Goal: Transaction & Acquisition: Subscribe to service/newsletter

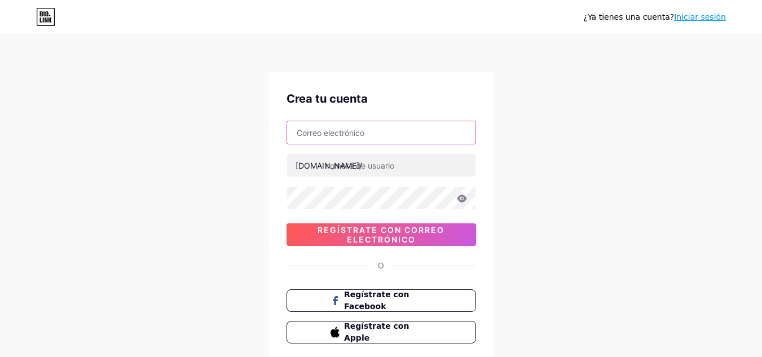
click at [367, 136] on input "text" at bounding box center [381, 132] width 188 height 23
type input "[EMAIL_ADDRESS][DOMAIN_NAME]"
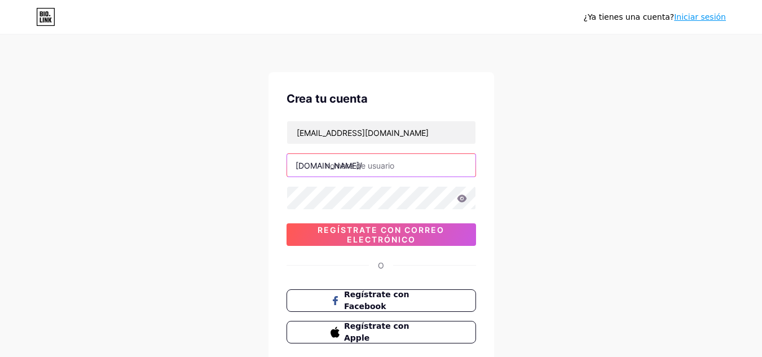
click at [382, 169] on input "text" at bounding box center [381, 165] width 188 height 23
type input "emmasophie"
click at [466, 199] on icon at bounding box center [462, 199] width 10 height 8
click at [466, 200] on icon at bounding box center [462, 199] width 10 height 8
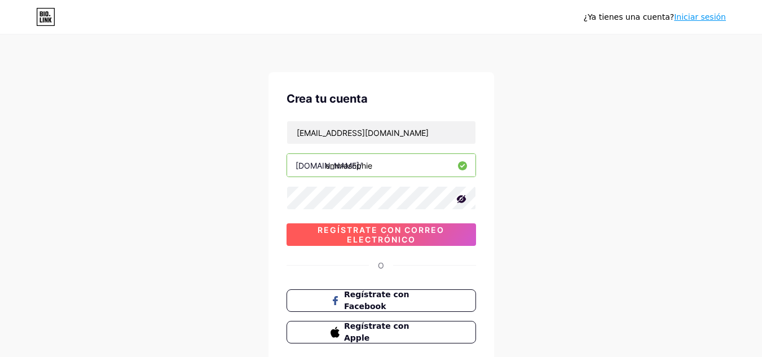
click at [386, 236] on font "Regístrate con correo electrónico" at bounding box center [381, 234] width 127 height 19
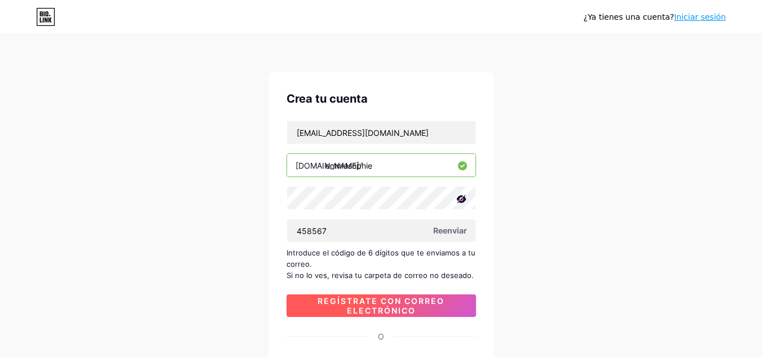
type input "458567"
click at [416, 303] on font "Regístrate con correo electrónico" at bounding box center [381, 305] width 127 height 19
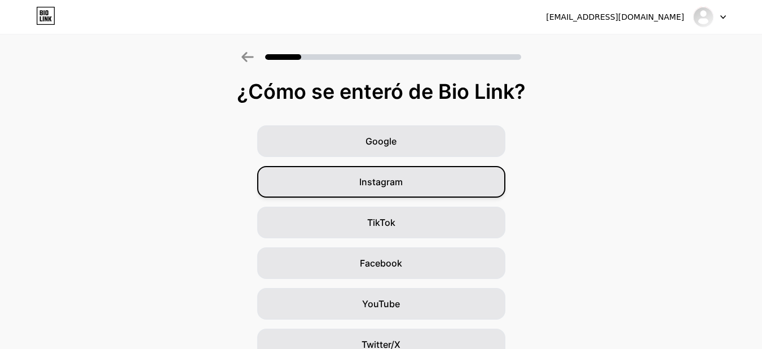
click at [407, 191] on div "Instagram" at bounding box center [381, 182] width 248 height 32
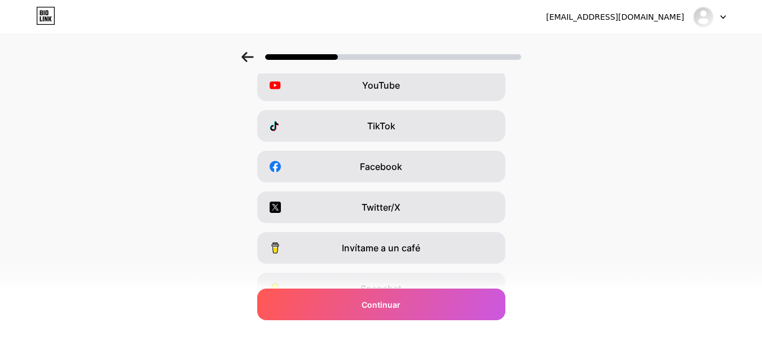
scroll to position [169, 0]
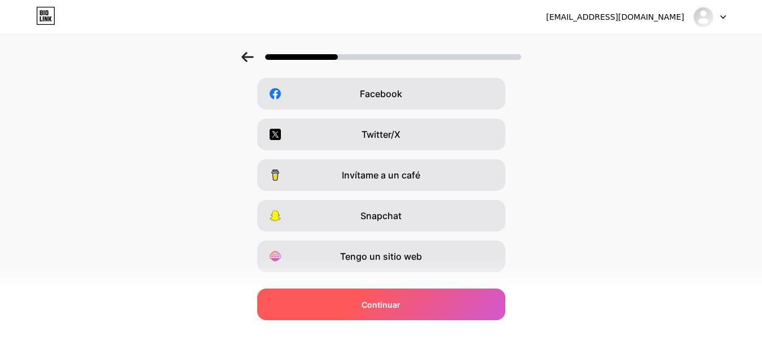
click at [460, 294] on div "Continuar" at bounding box center [381, 304] width 248 height 32
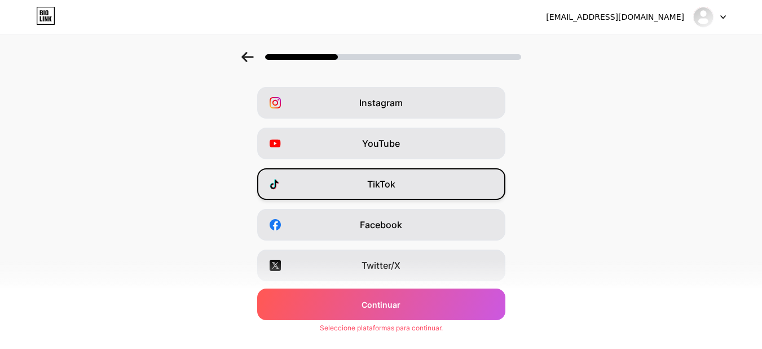
scroll to position [0, 0]
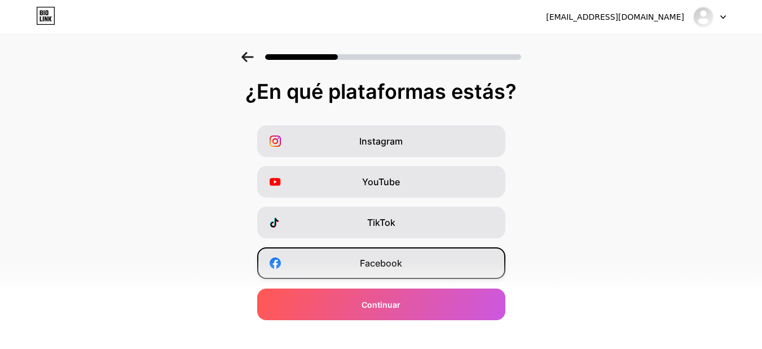
click at [409, 255] on div "Facebook" at bounding box center [381, 263] width 248 height 32
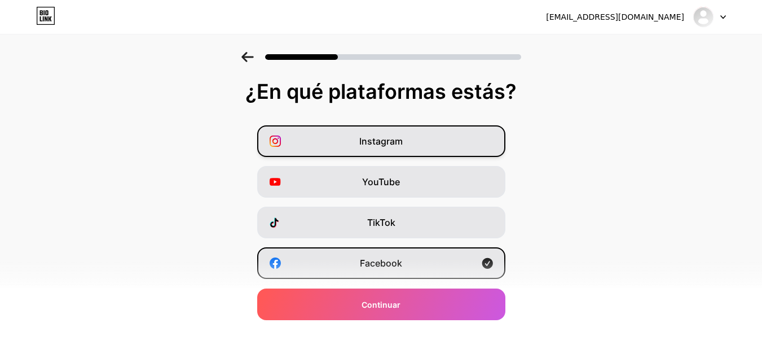
click at [424, 134] on div "Instagram" at bounding box center [381, 141] width 248 height 32
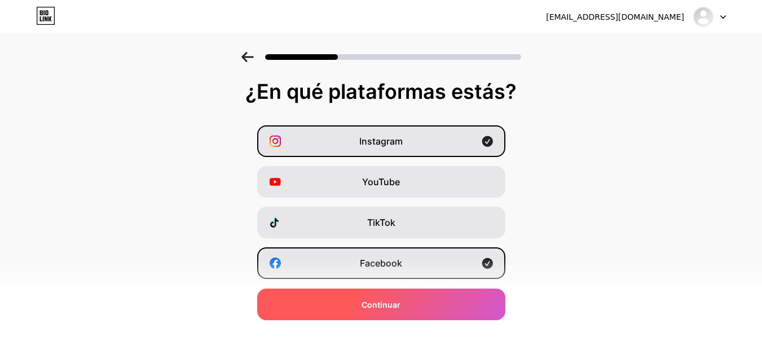
click at [436, 299] on div "Continuar" at bounding box center [381, 304] width 248 height 32
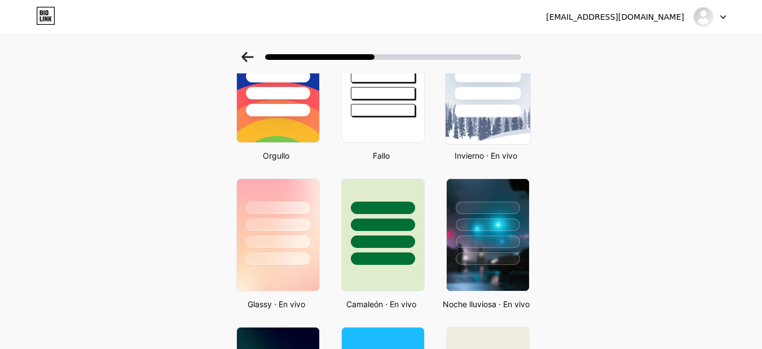
scroll to position [338, 0]
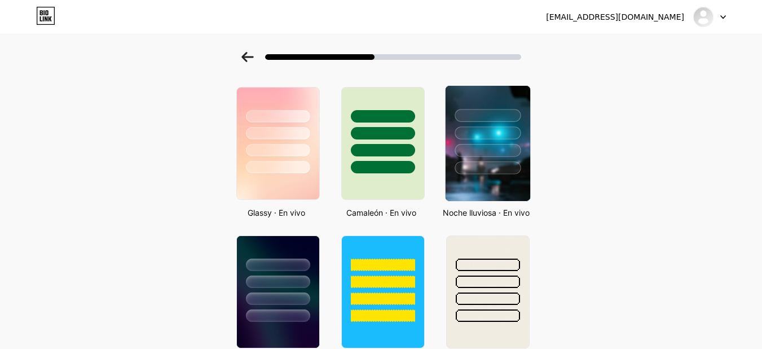
click at [486, 160] on div at bounding box center [487, 130] width 85 height 89
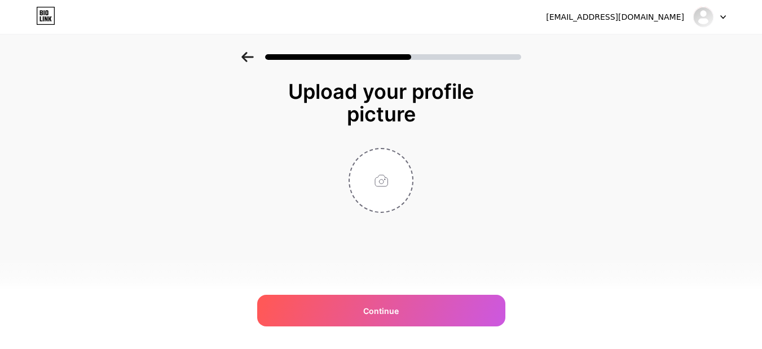
scroll to position [0, 0]
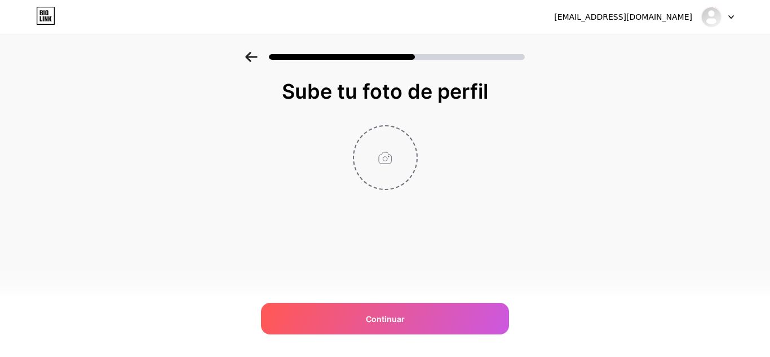
click at [394, 165] on input "file" at bounding box center [385, 157] width 63 height 63
type input "C:\fakepath\WhatsApp Image [DATE] 8.34.59 PM.jpeg"
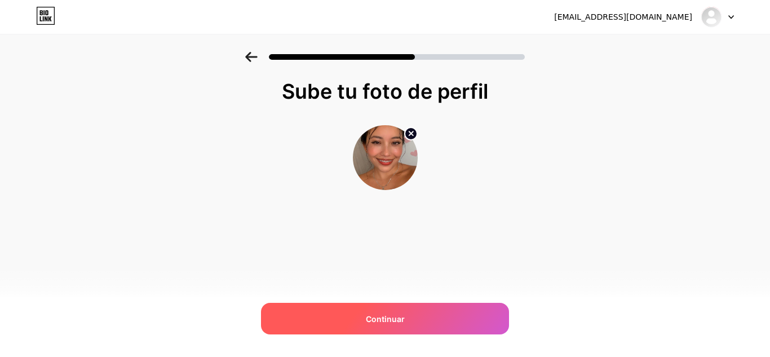
click at [411, 317] on div "Continuar" at bounding box center [385, 319] width 248 height 32
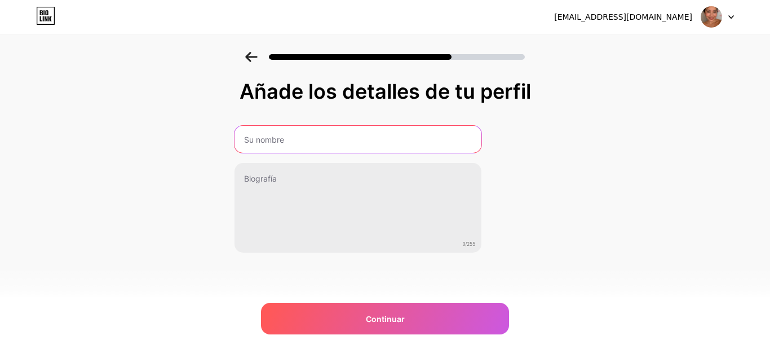
click at [297, 139] on input "text" at bounding box center [358, 139] width 247 height 27
type input "[PERSON_NAME]"
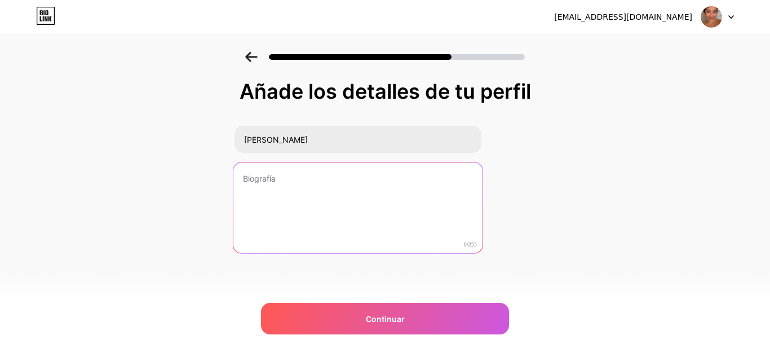
click at [282, 175] on textarea at bounding box center [357, 208] width 249 height 92
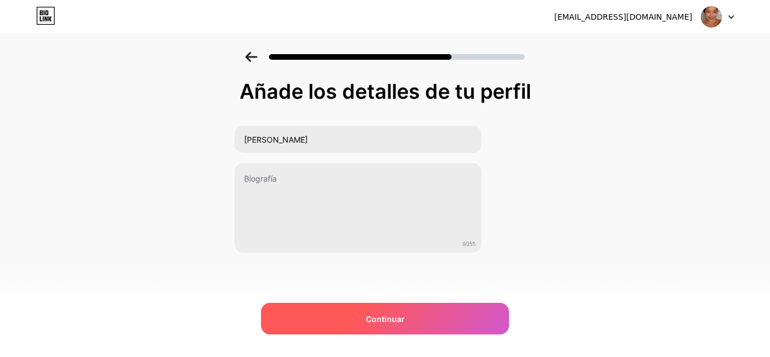
click at [399, 322] on font "Continuar" at bounding box center [385, 319] width 39 height 10
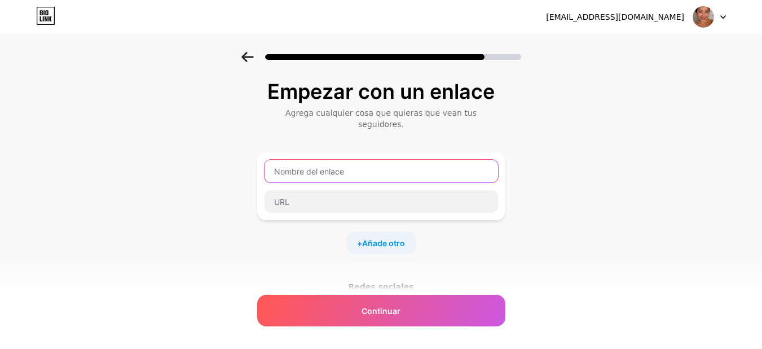
click at [348, 160] on input "text" at bounding box center [381, 171] width 233 height 23
paste input "[URL][DOMAIN_NAME]"
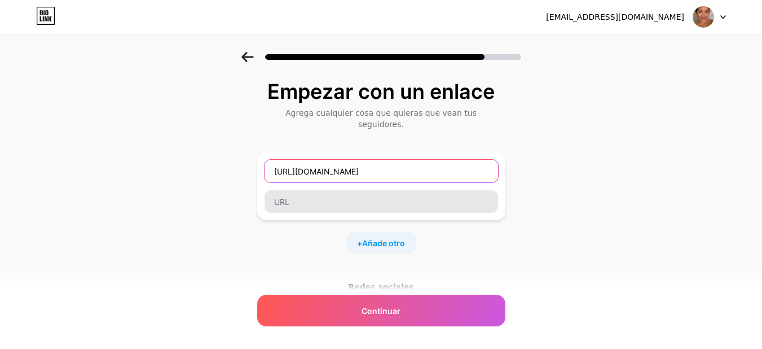
type input "[URL][DOMAIN_NAME]"
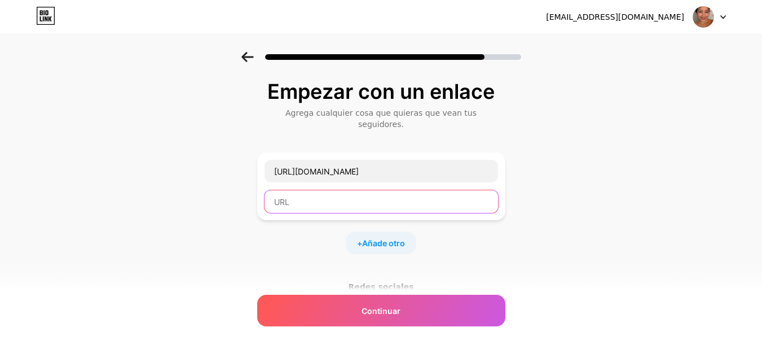
click at [324, 190] on input "text" at bounding box center [381, 201] width 233 height 23
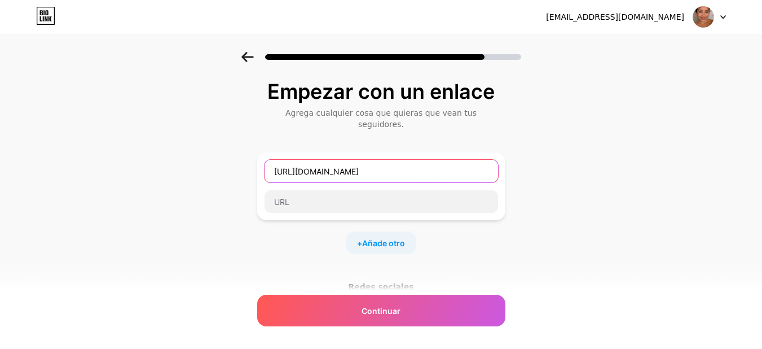
click at [356, 167] on input "[URL][DOMAIN_NAME]" at bounding box center [381, 171] width 233 height 23
click at [358, 166] on input "[URL][DOMAIN_NAME]" at bounding box center [381, 171] width 233 height 23
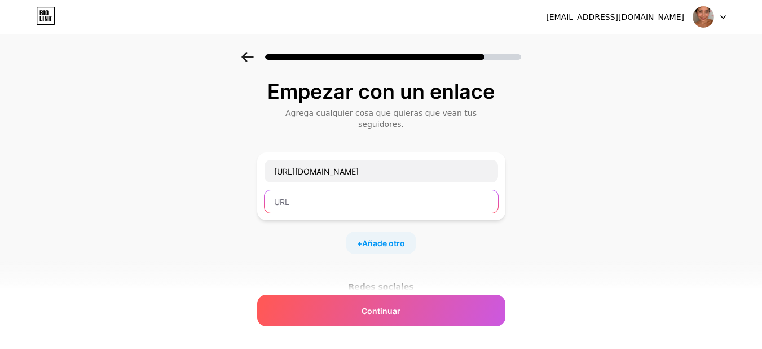
click at [450, 177] on div "[URL][DOMAIN_NAME]" at bounding box center [381, 186] width 235 height 54
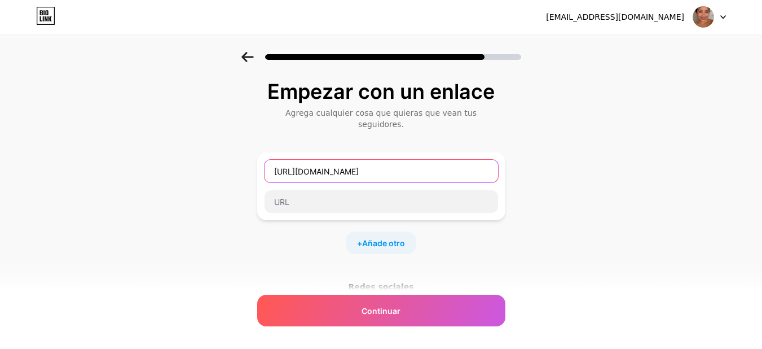
click at [450, 165] on input "[URL][DOMAIN_NAME]" at bounding box center [381, 171] width 233 height 23
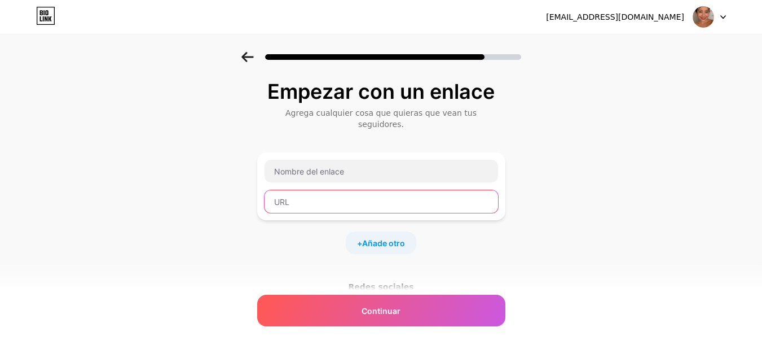
click at [333, 195] on input "text" at bounding box center [381, 201] width 233 height 23
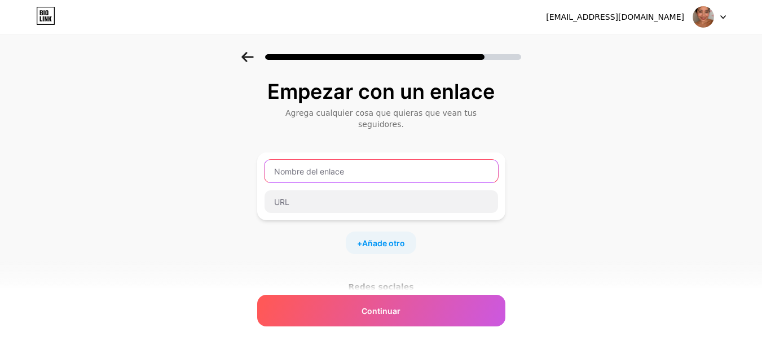
click at [342, 162] on input "text" at bounding box center [381, 171] width 233 height 23
type input "c"
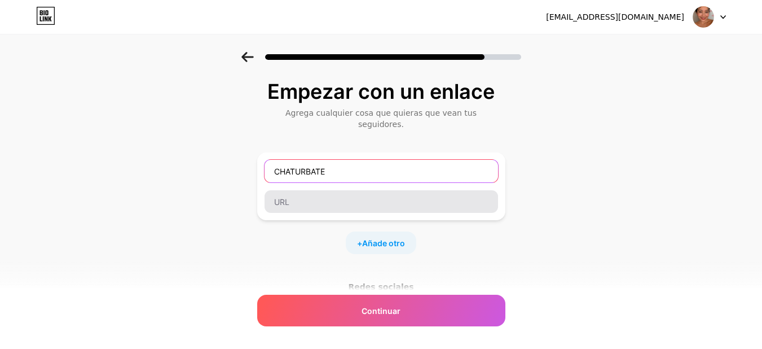
type input "CHATURBATE"
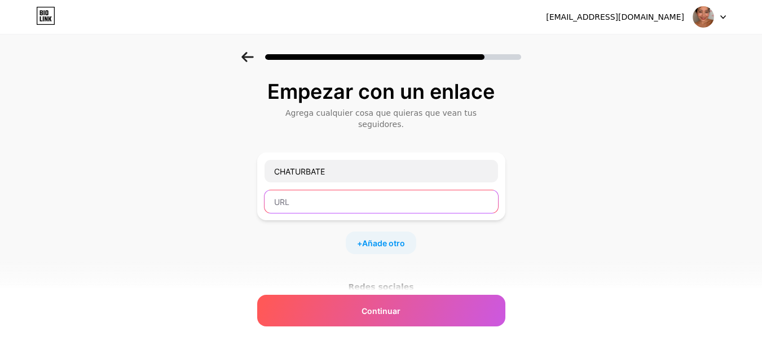
paste input "[URL][DOMAIN_NAME]"
type input "[URL][DOMAIN_NAME]"
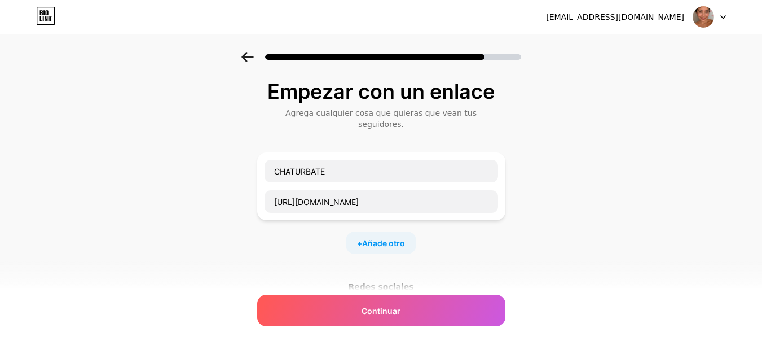
click at [385, 238] on font "Añade otro" at bounding box center [383, 243] width 43 height 10
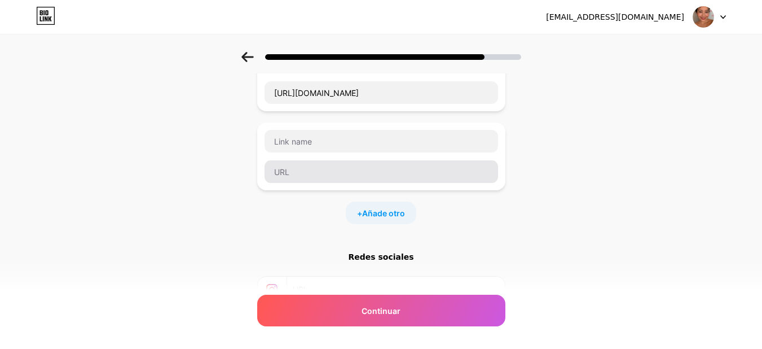
scroll to position [113, 0]
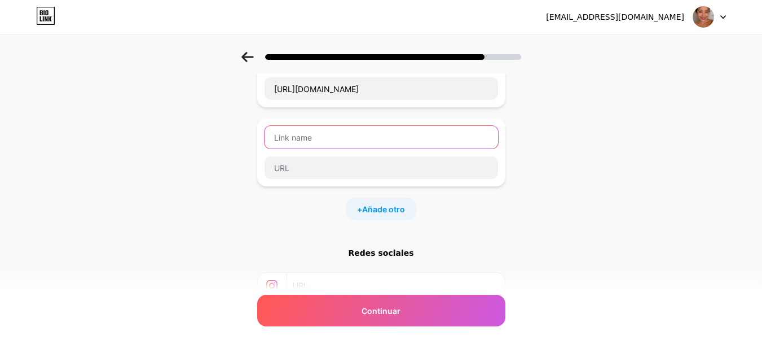
click at [311, 126] on input "text" at bounding box center [381, 137] width 233 height 23
type input "t"
type input "TELEGRAM"
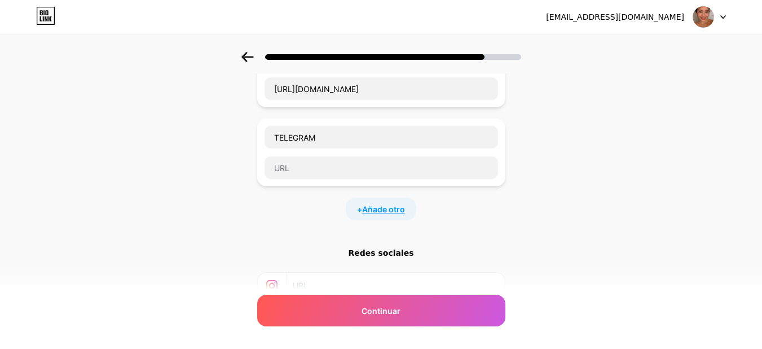
click at [382, 204] on font "Añade otro" at bounding box center [383, 209] width 43 height 10
click at [349, 205] on input "text" at bounding box center [381, 216] width 233 height 23
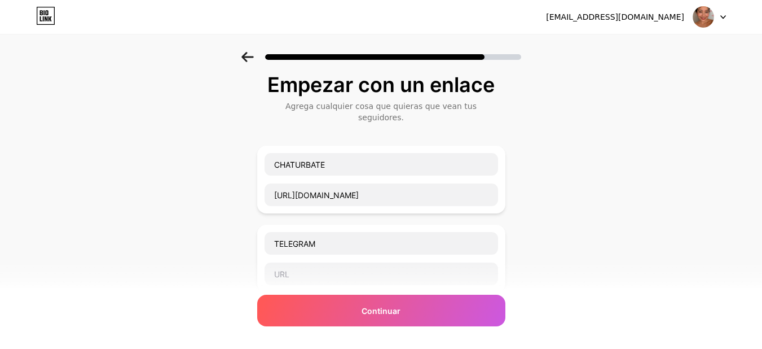
scroll to position [0, 0]
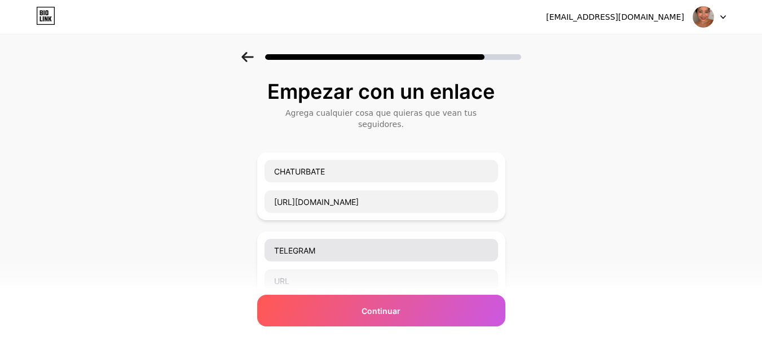
type input "X"
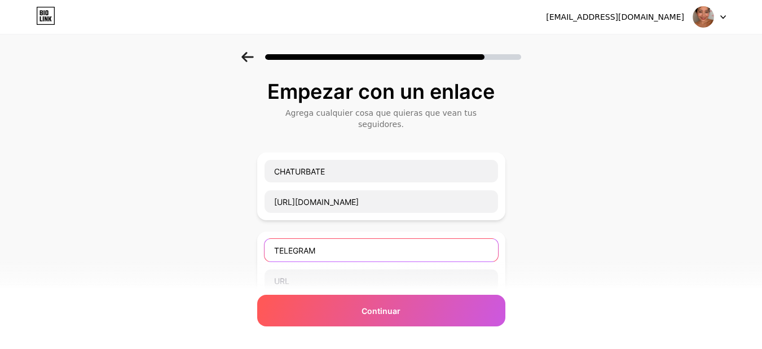
click at [438, 239] on input "TELEGRAM" at bounding box center [381, 250] width 233 height 23
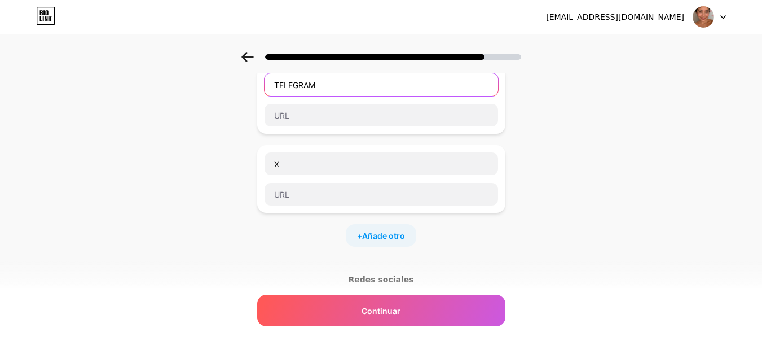
scroll to position [169, 0]
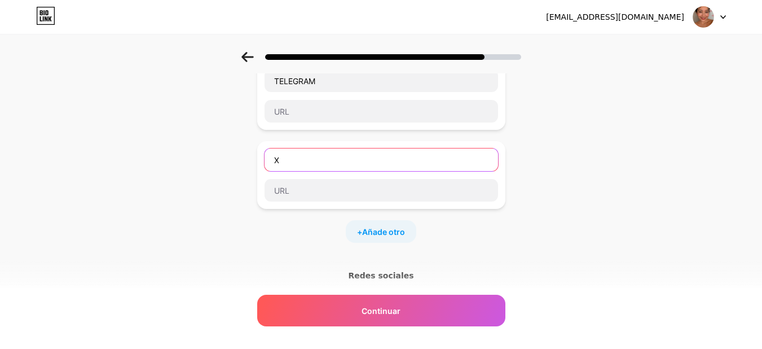
click at [294, 151] on input "X" at bounding box center [381, 159] width 233 height 23
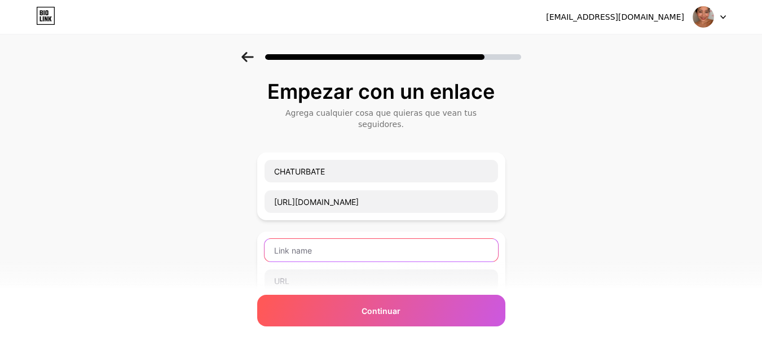
drag, startPoint x: 336, startPoint y: 234, endPoint x: 264, endPoint y: 227, distance: 72.6
click at [264, 231] on div at bounding box center [381, 265] width 248 height 68
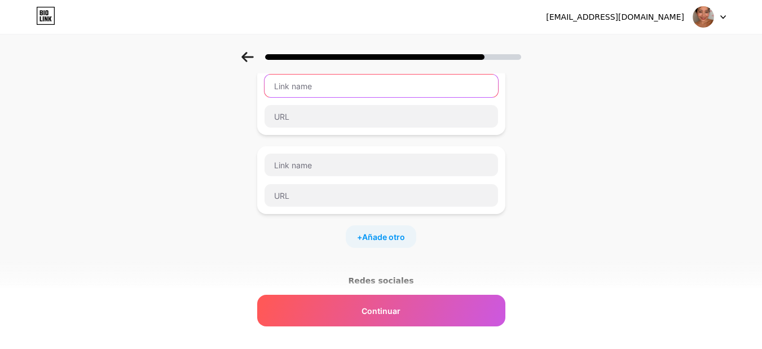
scroll to position [169, 0]
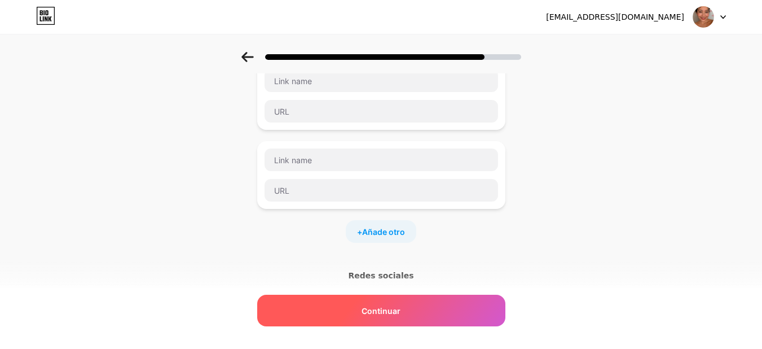
click at [398, 311] on font "Continuar" at bounding box center [381, 311] width 39 height 10
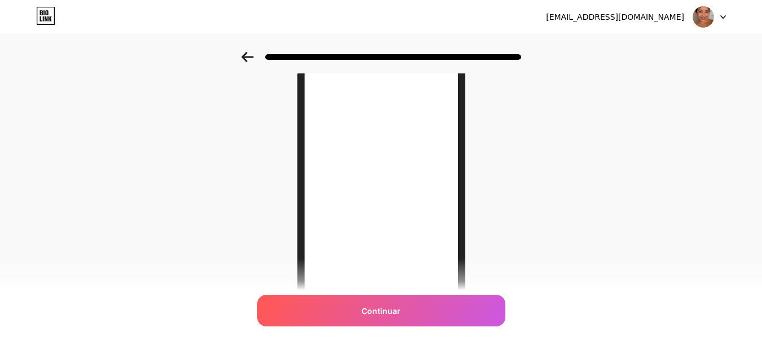
scroll to position [49, 0]
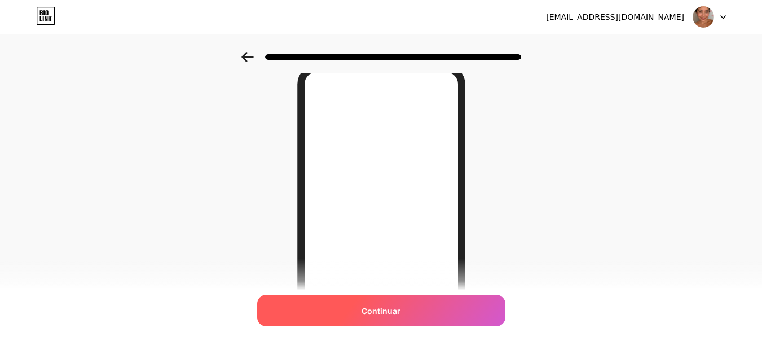
click at [408, 308] on div "Continuar" at bounding box center [381, 310] width 248 height 32
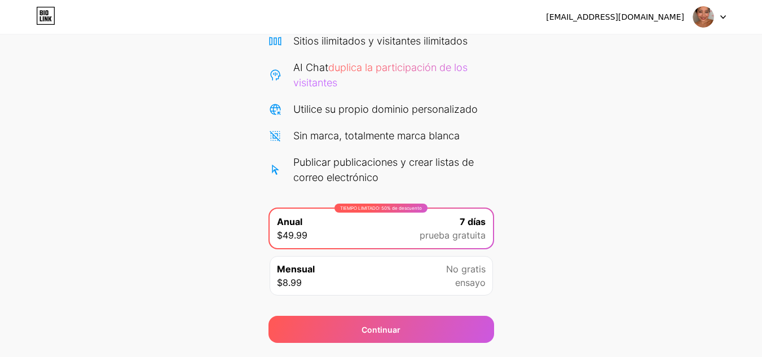
scroll to position [127, 0]
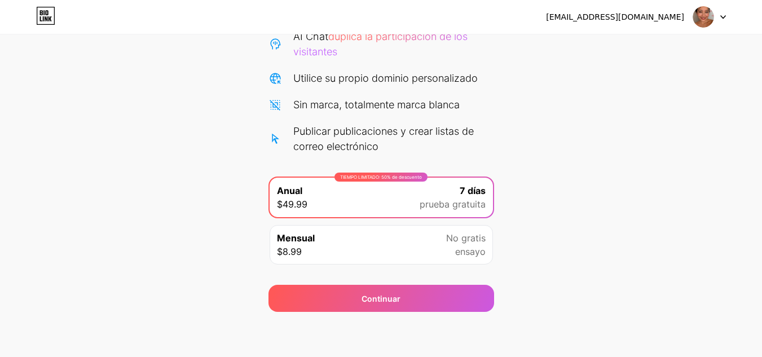
click at [719, 19] on div at bounding box center [709, 17] width 33 height 20
click at [41, 17] on icon at bounding box center [45, 16] width 19 height 18
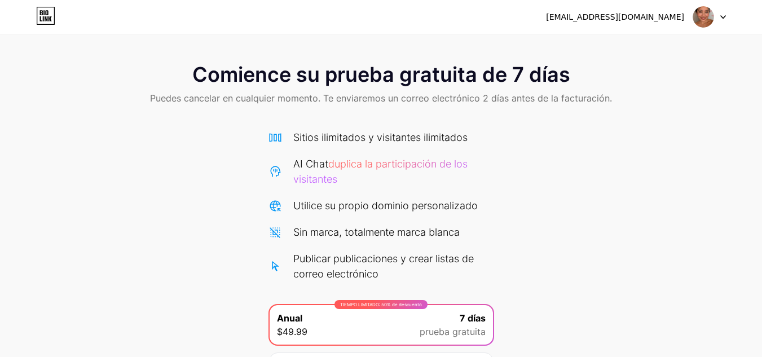
scroll to position [127, 0]
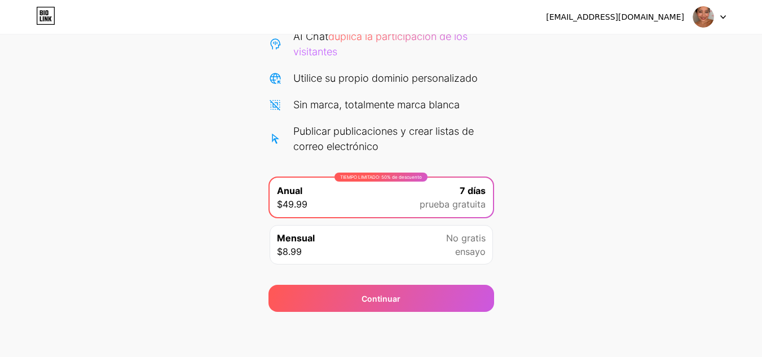
click at [466, 248] on font "ensayo" at bounding box center [470, 251] width 30 height 11
copy font "ensayo"
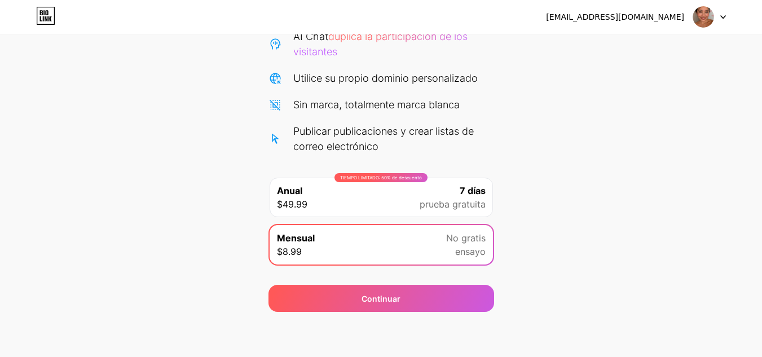
click at [578, 169] on div "Comience su prueba gratuita de 7 días Puedes cancelar en cualquier momento. Te …" at bounding box center [381, 117] width 762 height 387
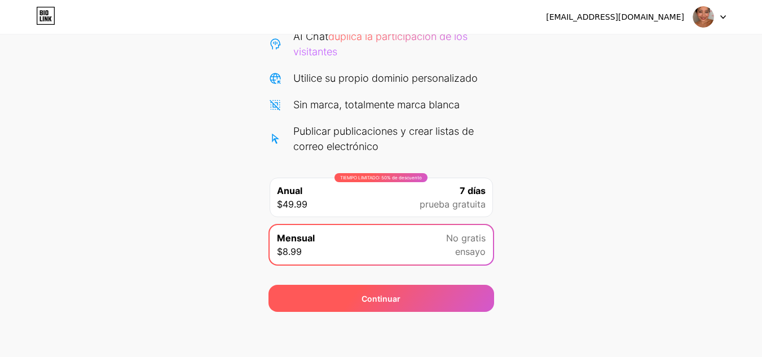
click at [425, 286] on div "Continuar" at bounding box center [381, 298] width 226 height 27
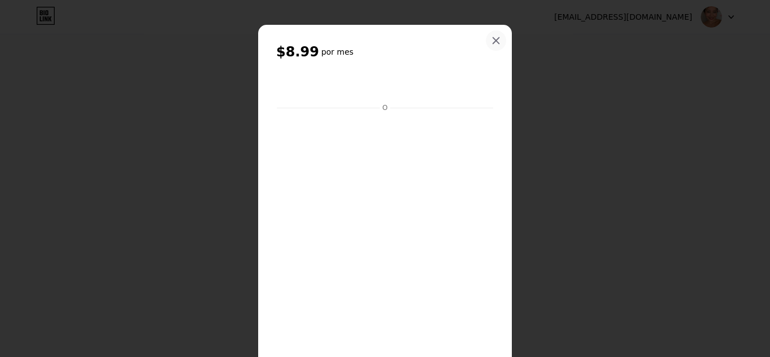
click at [495, 32] on div at bounding box center [496, 40] width 20 height 20
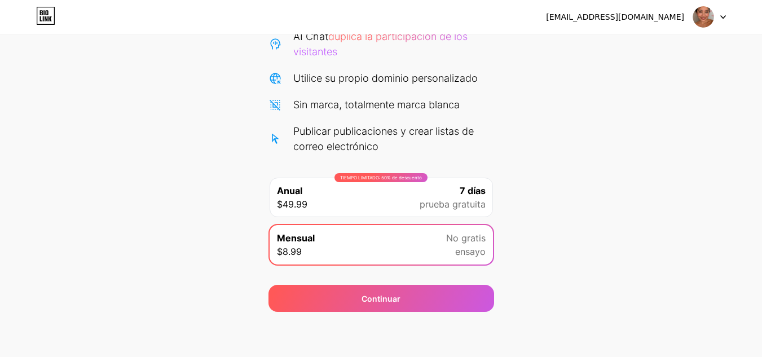
click at [700, 24] on img at bounding box center [703, 16] width 21 height 21
click at [659, 43] on li "Cerrar sesión" at bounding box center [655, 46] width 140 height 30
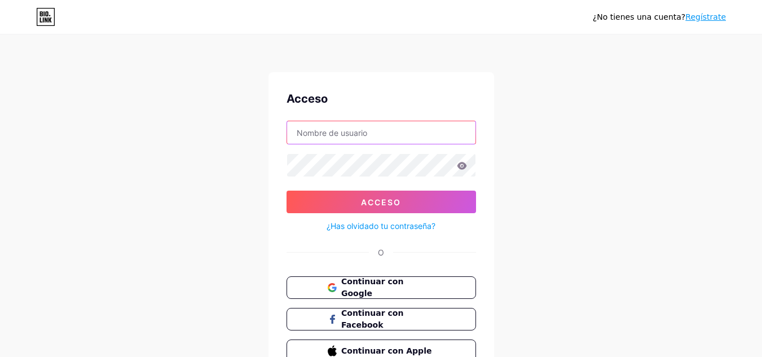
type input "[EMAIL_ADDRESS][DOMAIN_NAME]"
